Goal: Task Accomplishment & Management: Manage account settings

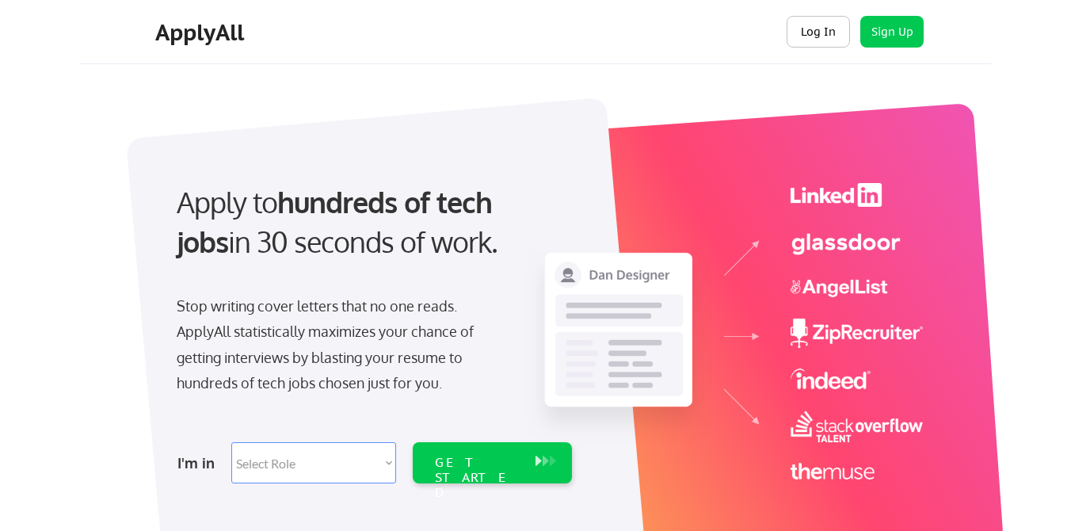
click at [819, 25] on button "Log In" at bounding box center [818, 32] width 63 height 32
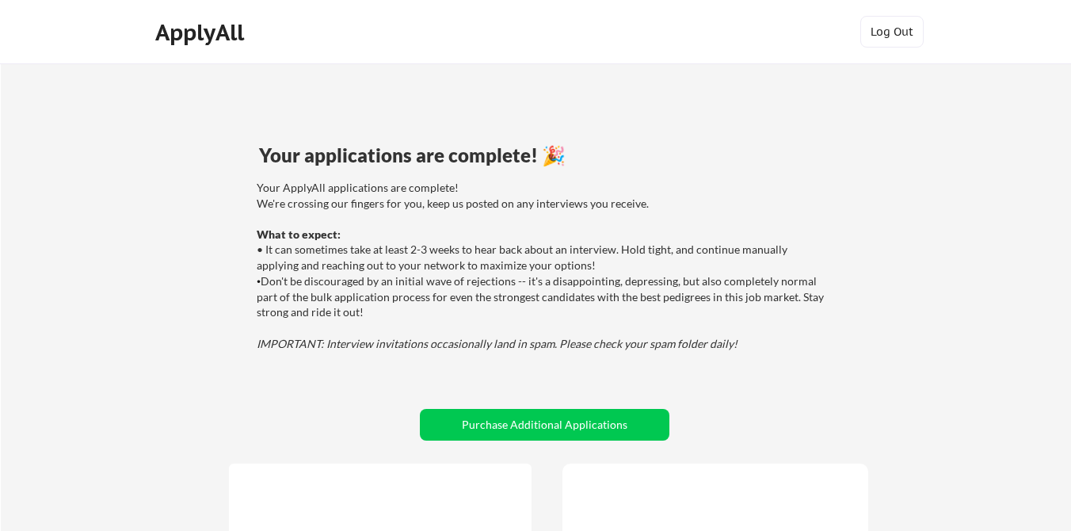
click at [342, 483] on div at bounding box center [380, 483] width 295 height 0
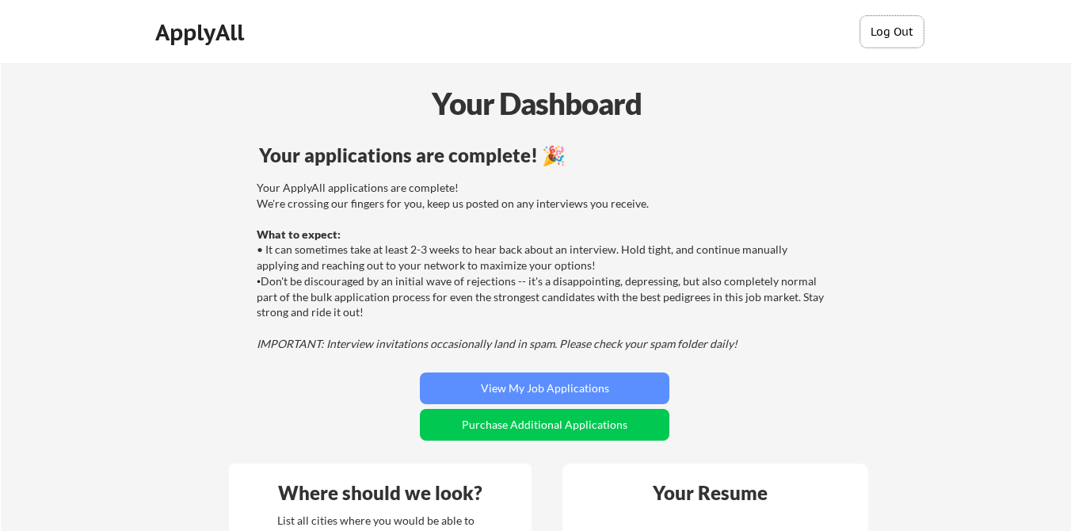
click at [908, 32] on button "Log Out" at bounding box center [892, 32] width 63 height 32
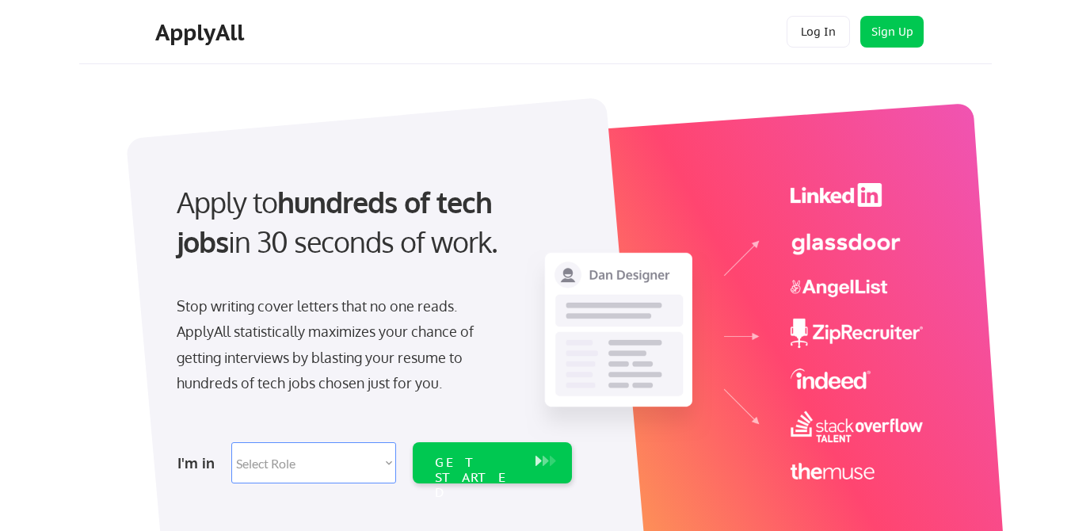
click at [300, 440] on div "I'm in Select Role Software Engineering Product Management Customer Success Sal…" at bounding box center [372, 462] width 443 height 55
click at [300, 456] on select "Select Role Software Engineering Product Management Customer Success Sales UI/U…" at bounding box center [313, 462] width 165 height 41
select select ""technical_project_program_mgmt""
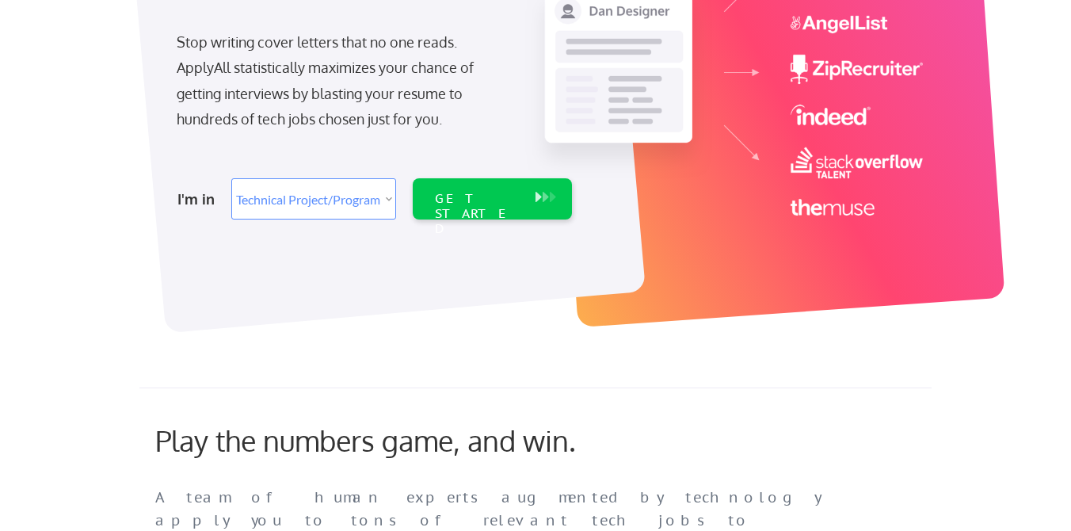
scroll to position [279, 0]
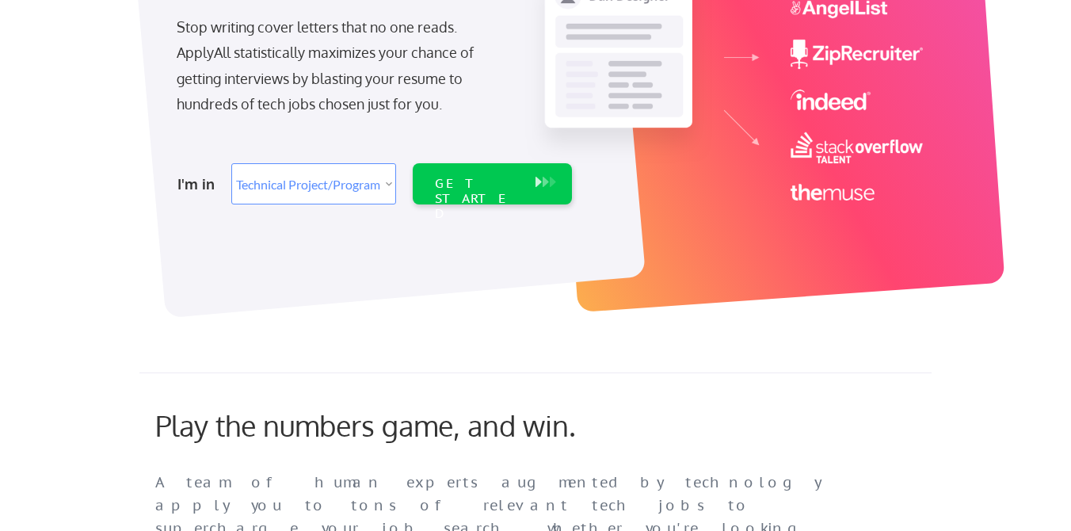
click at [349, 189] on select "Select Role Software Engineering Product Management Customer Success Sales UI/U…" at bounding box center [313, 183] width 165 height 41
